Goal: Information Seeking & Learning: Learn about a topic

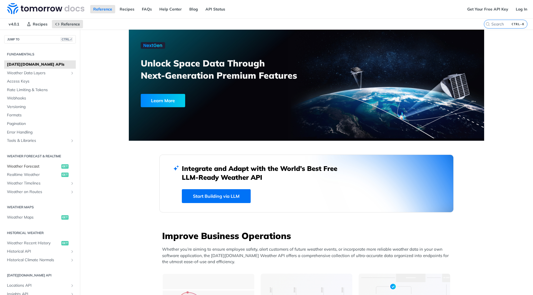
click at [33, 165] on span "Weather Forecast" at bounding box center [33, 167] width 53 height 6
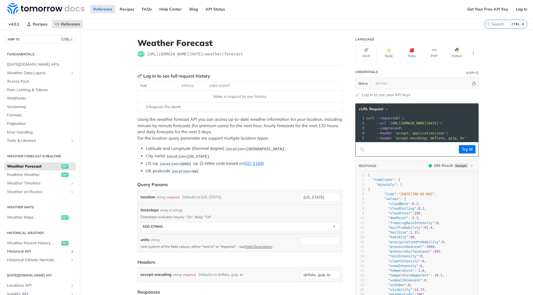
click at [24, 250] on span "Historical API" at bounding box center [38, 252] width 62 height 6
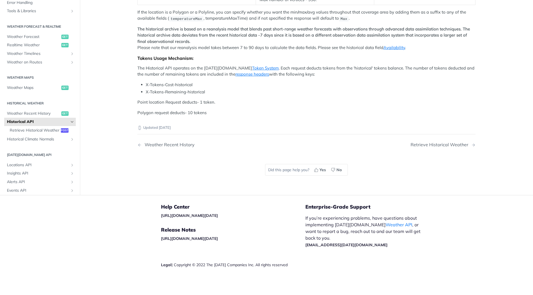
scroll to position [166, 0]
click at [391, 50] on link "Availability" at bounding box center [394, 47] width 22 height 5
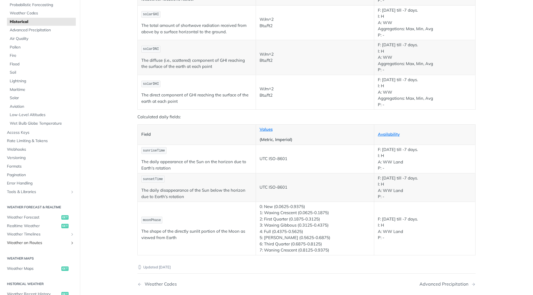
scroll to position [111, 0]
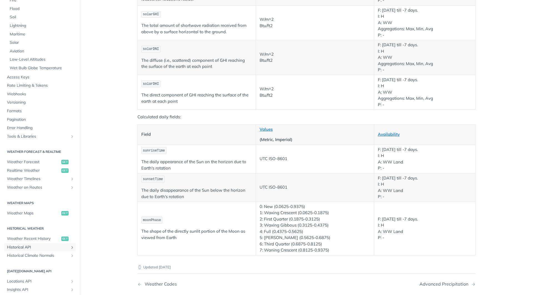
click at [26, 246] on span "Historical API" at bounding box center [38, 248] width 62 height 6
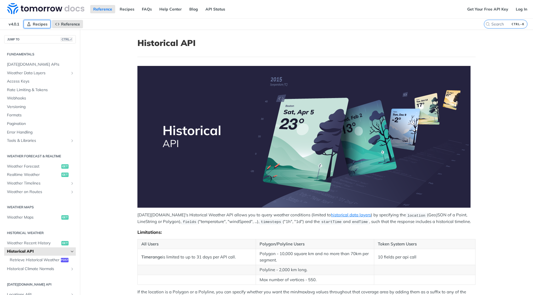
click at [45, 25] on span "Recipes" at bounding box center [40, 24] width 15 height 5
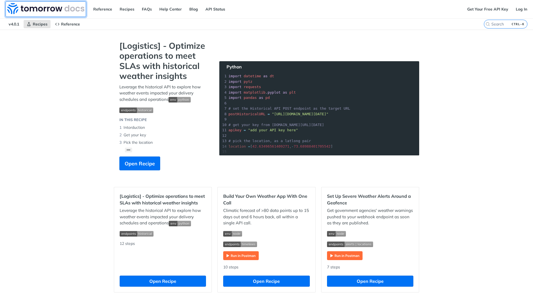
click at [44, 14] on img at bounding box center [45, 8] width 77 height 11
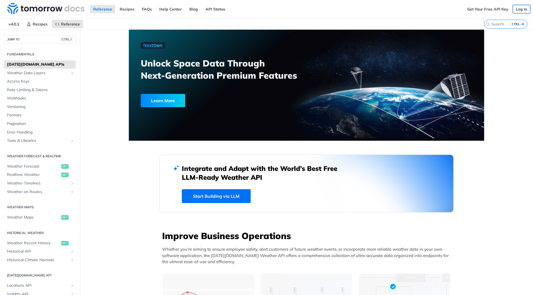
click at [517, 8] on link "Log In" at bounding box center [520, 9] width 17 height 8
